Goal: Use online tool/utility: Utilize a website feature to perform a specific function

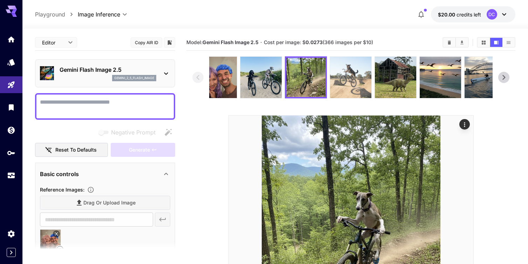
click at [335, 90] on img at bounding box center [350, 77] width 41 height 41
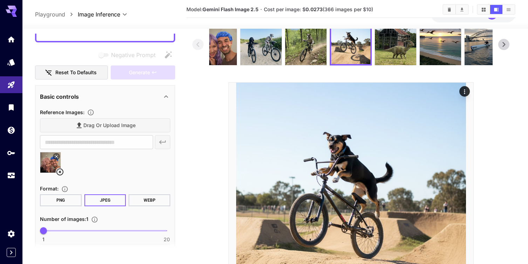
scroll to position [84, 0]
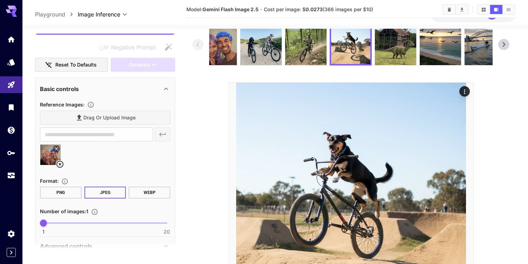
click at [60, 164] on icon at bounding box center [59, 164] width 7 height 7
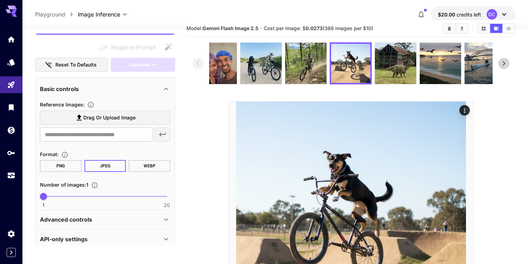
scroll to position [0, 0]
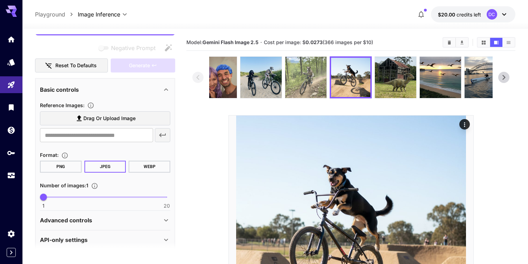
click at [306, 82] on img at bounding box center [305, 77] width 41 height 41
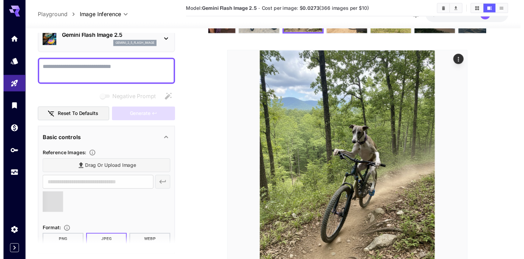
scroll to position [35, 0]
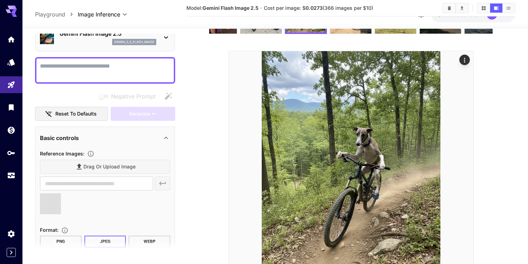
type input "**********"
click at [67, 70] on textarea "Negative Prompt" at bounding box center [105, 70] width 130 height 17
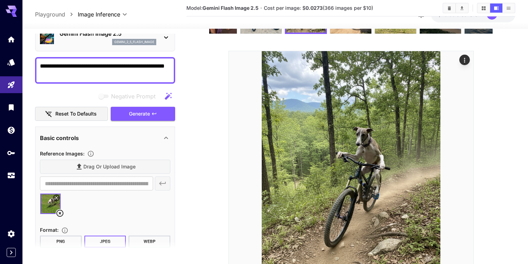
click at [64, 68] on textarea "**********" at bounding box center [105, 70] width 130 height 17
type textarea "**********"
click at [138, 114] on span "Generate" at bounding box center [139, 114] width 21 height 9
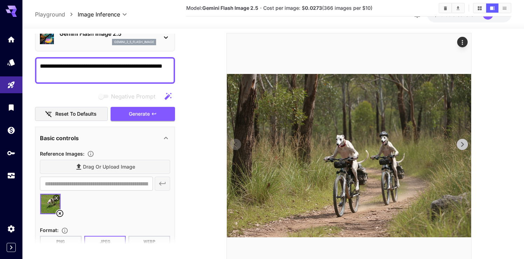
scroll to position [81, 0]
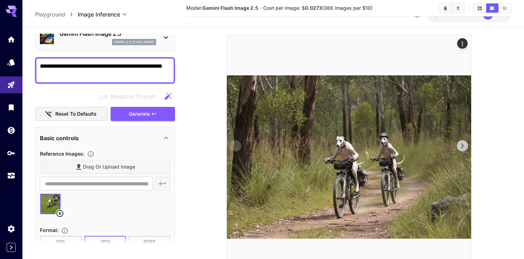
click at [324, 151] on img at bounding box center [349, 157] width 244 height 244
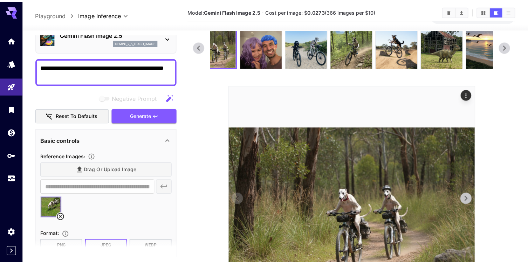
scroll to position [31, 0]
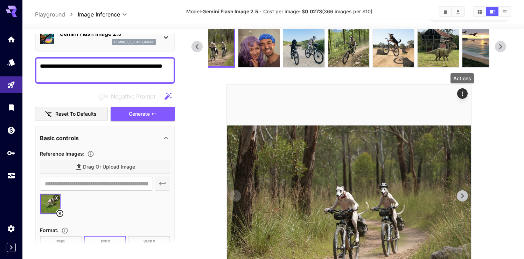
click at [463, 92] on icon "Actions" at bounding box center [462, 93] width 7 height 7
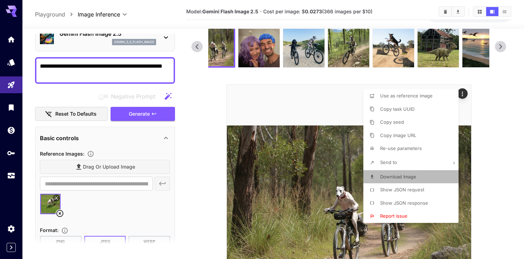
click at [402, 176] on span "Download Image" at bounding box center [398, 177] width 36 height 6
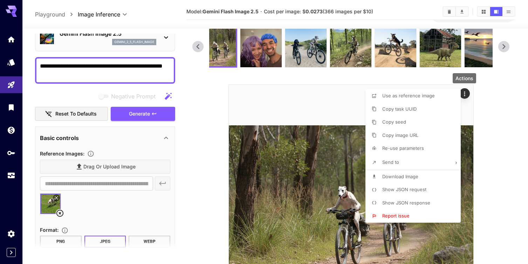
click at [228, 77] on div at bounding box center [264, 132] width 528 height 264
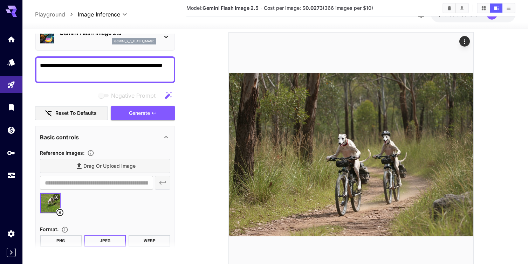
scroll to position [41, 0]
